Goal: Task Accomplishment & Management: Use online tool/utility

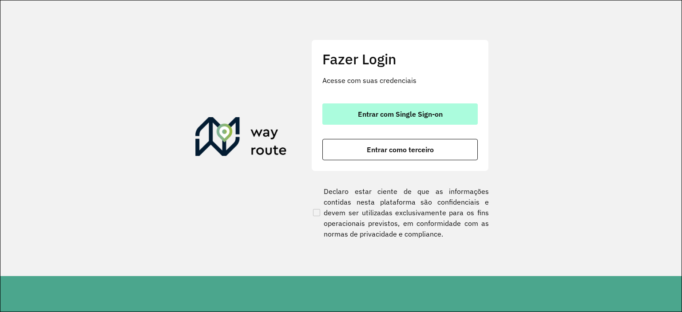
click at [378, 112] on span "Entrar com Single Sign-on" at bounding box center [400, 114] width 85 height 7
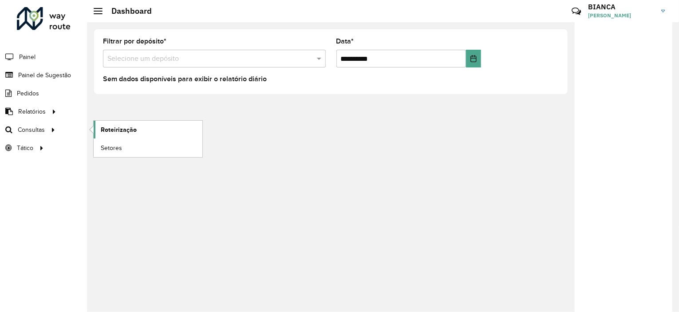
click at [131, 129] on span "Roteirização" at bounding box center [119, 129] width 36 height 9
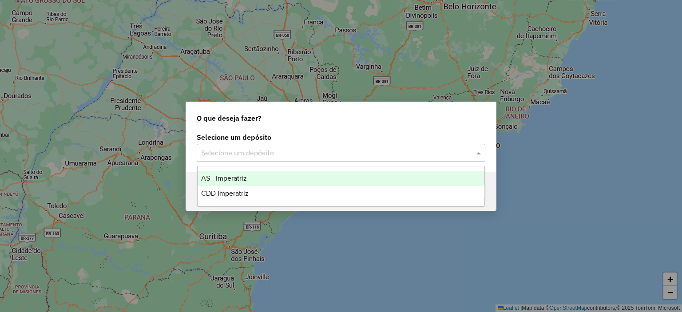
click at [305, 148] on input "text" at bounding box center [332, 153] width 262 height 11
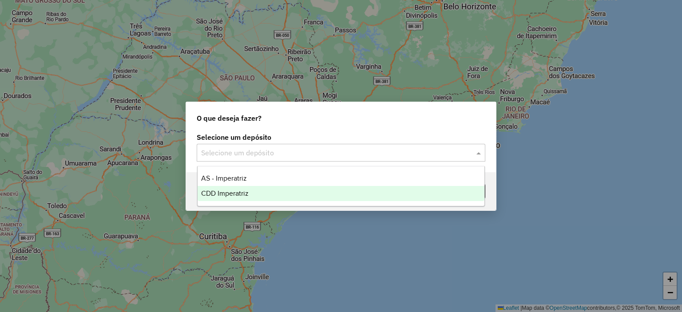
click at [242, 190] on span "CDD Imperatriz" at bounding box center [225, 194] width 48 height 8
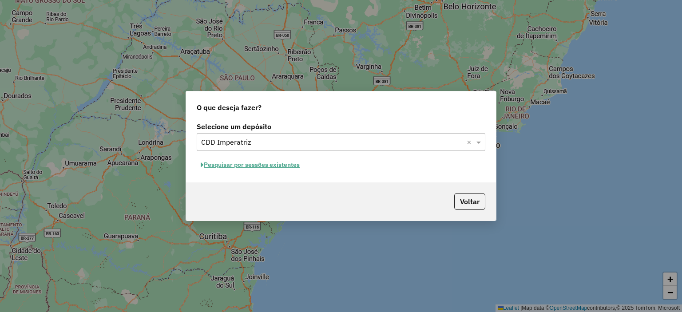
click at [257, 169] on button "Pesquisar por sessões existentes" at bounding box center [250, 165] width 107 height 14
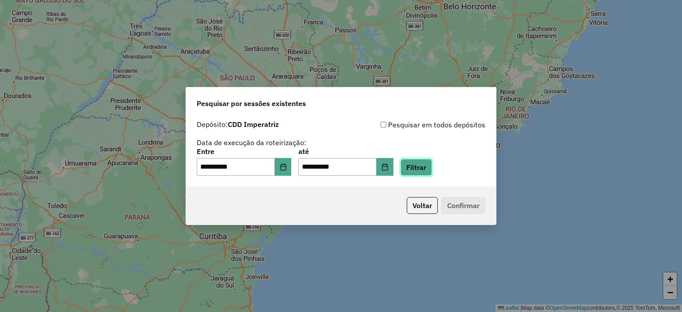
click at [425, 165] on button "Filtrar" at bounding box center [417, 167] width 32 height 17
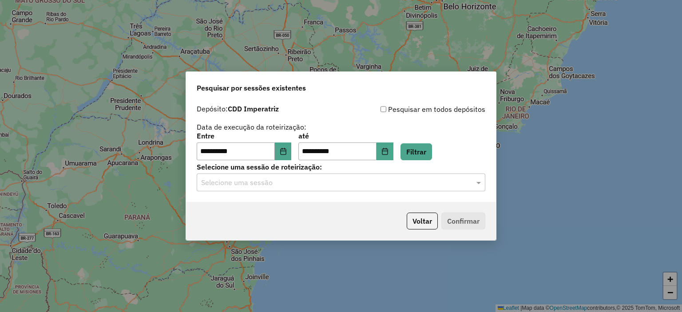
click at [250, 178] on input "text" at bounding box center [332, 183] width 262 height 11
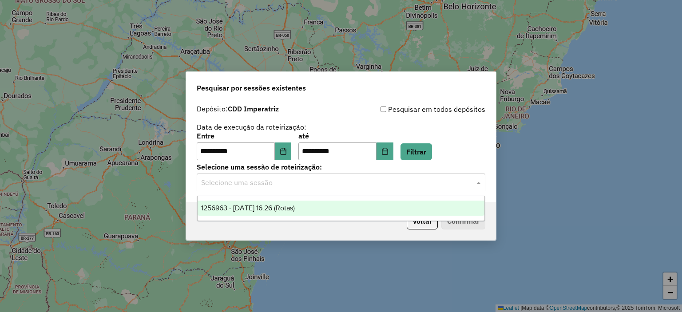
click at [224, 213] on div "1256963 - [DATE] 16:26 (Rotas)" at bounding box center [341, 208] width 287 height 15
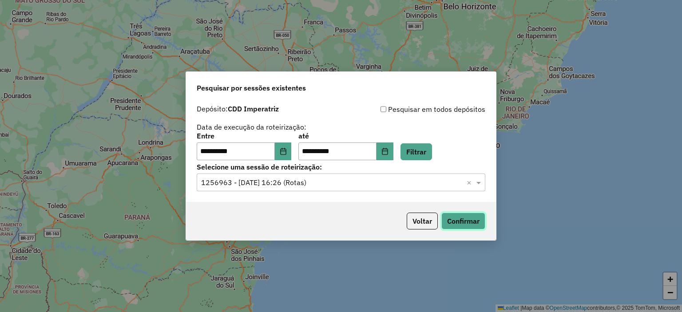
click at [463, 223] on button "Confirmar" at bounding box center [463, 221] width 44 height 17
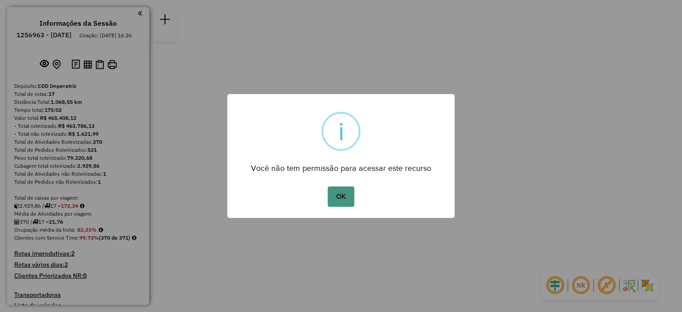
click at [345, 190] on button "OK" at bounding box center [341, 196] width 26 height 20
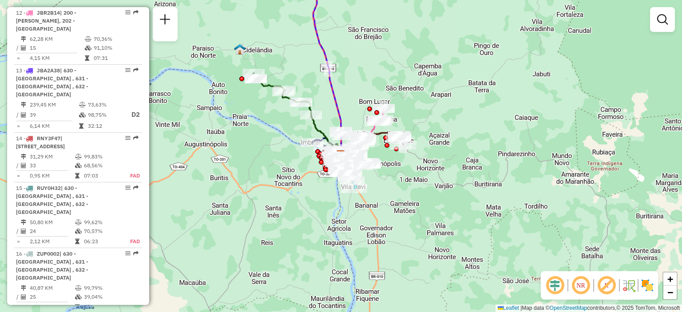
scroll to position [915, 0]
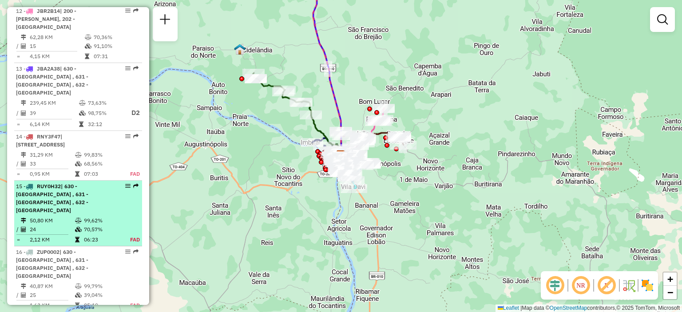
click at [107, 216] on td "99,62%" at bounding box center [101, 220] width 37 height 9
select select "**********"
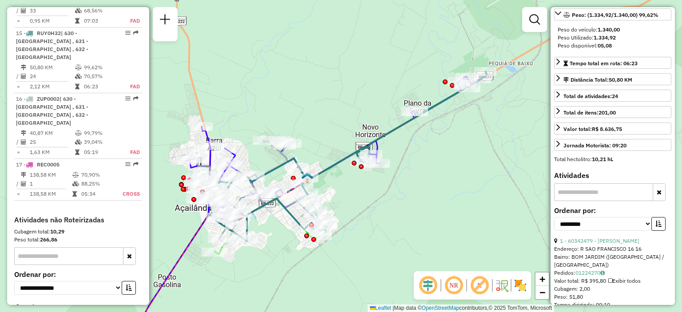
scroll to position [0, 0]
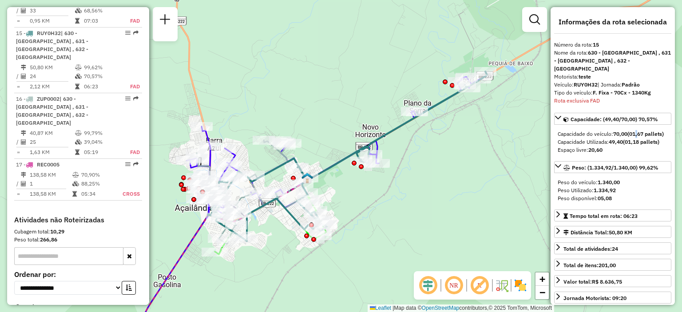
click at [638, 131] on strong "(01,67 pallets)" at bounding box center [645, 134] width 36 height 7
click at [642, 143] on strong "(01,18 pallets)" at bounding box center [641, 142] width 36 height 7
